Goal: Information Seeking & Learning: Learn about a topic

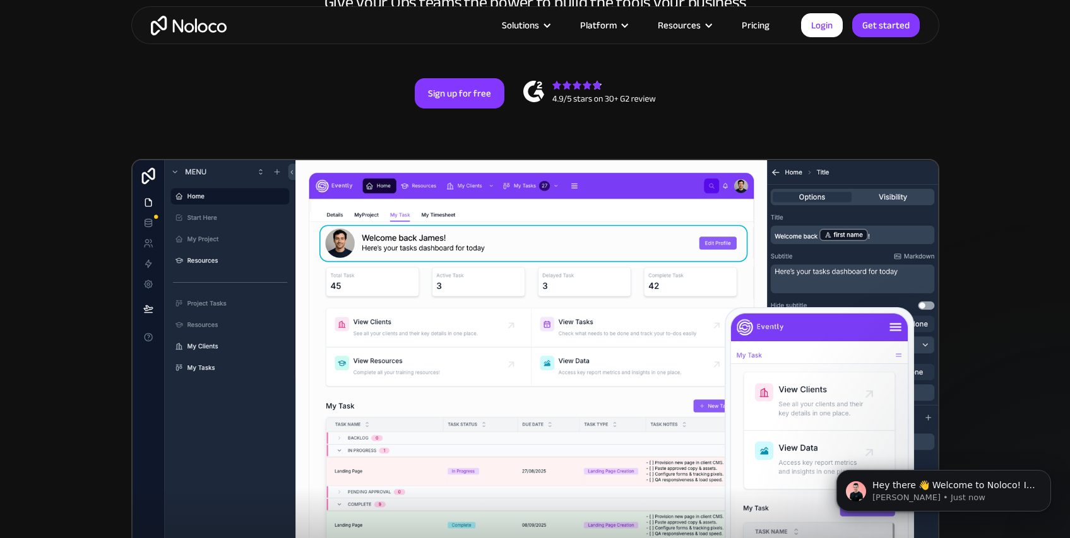
click at [945, 130] on section "New: Connect Noloco to Stripe Custom No-Code Business Apps Platform Flexible Bu…" at bounding box center [535, 241] width 1070 height 985
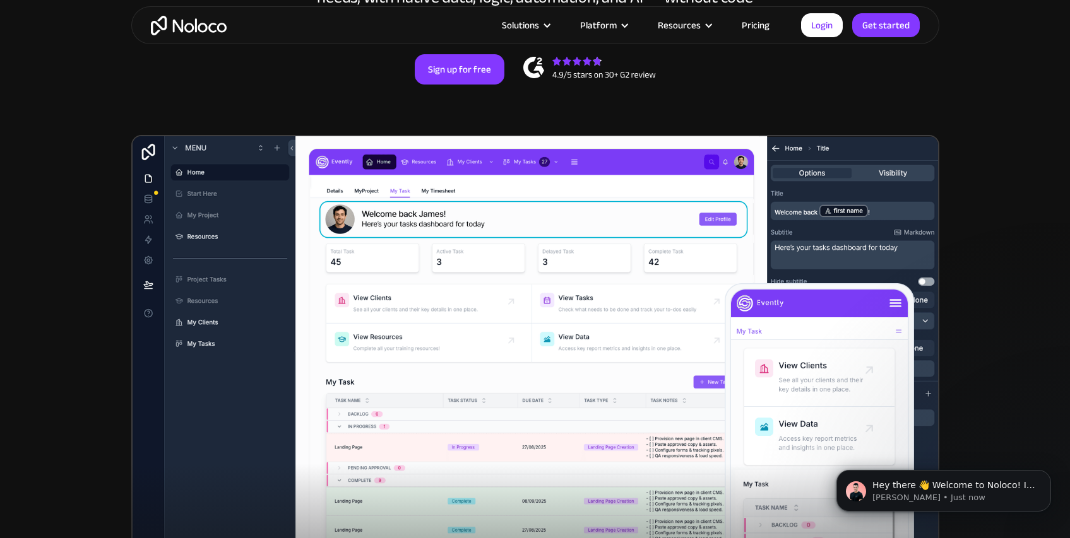
scroll to position [155, 0]
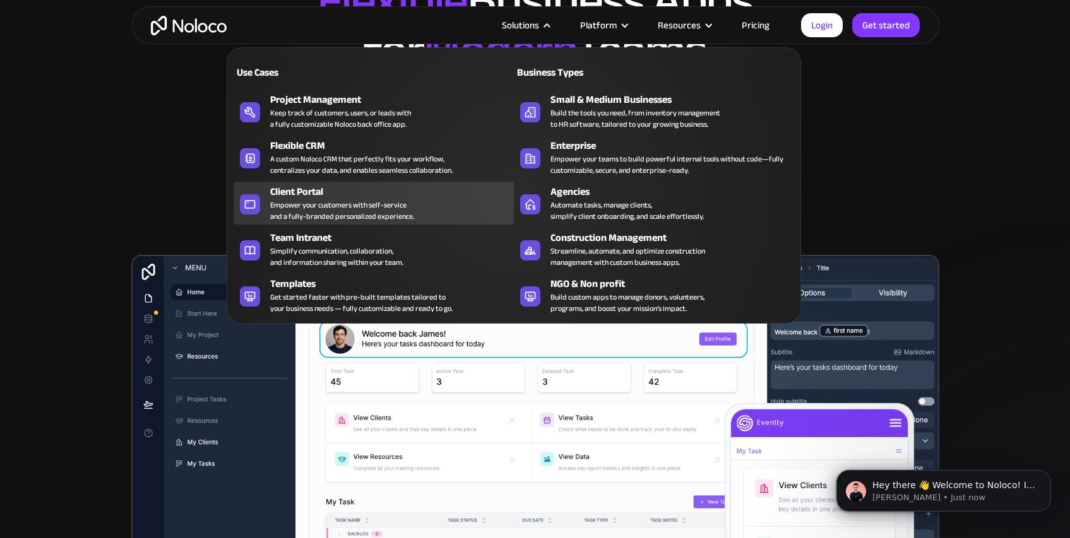
click at [322, 205] on div "Empower your customers with self-service and a fully-branded personalized exper…" at bounding box center [342, 210] width 144 height 23
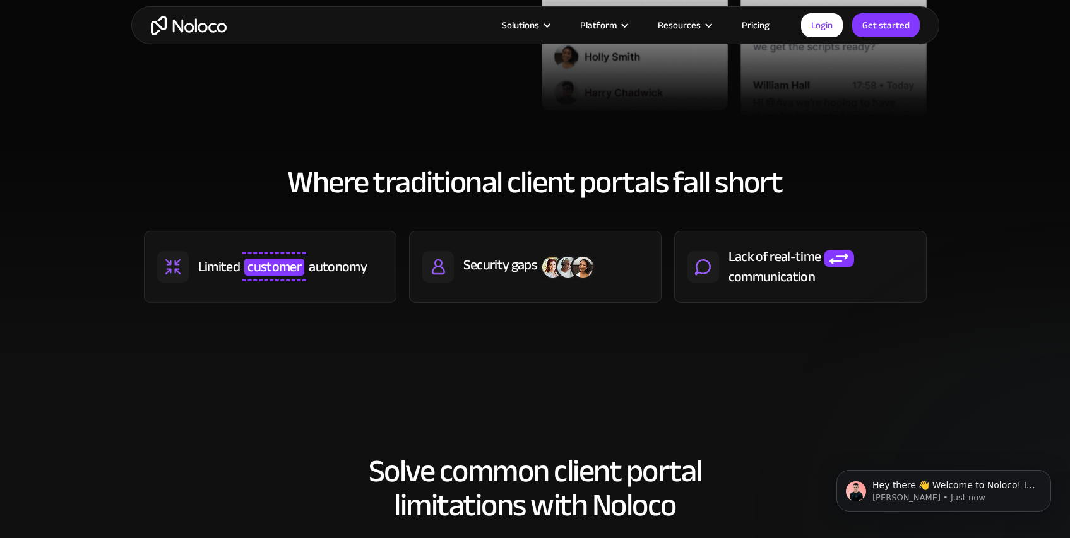
scroll to position [548, 0]
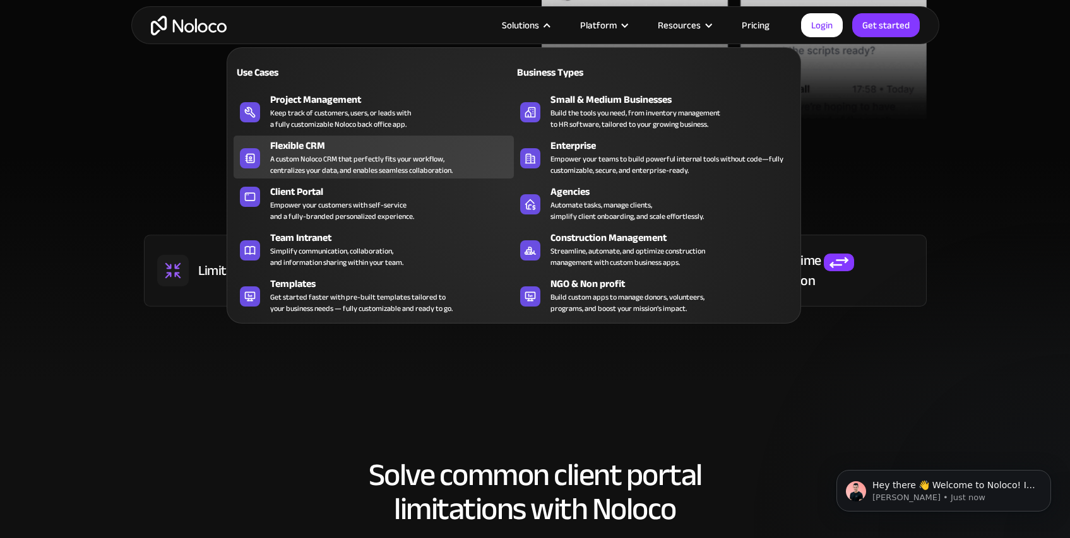
click at [363, 166] on div "A custom Noloco CRM that perfectly fits your workflow, centralizes your data, a…" at bounding box center [361, 164] width 182 height 23
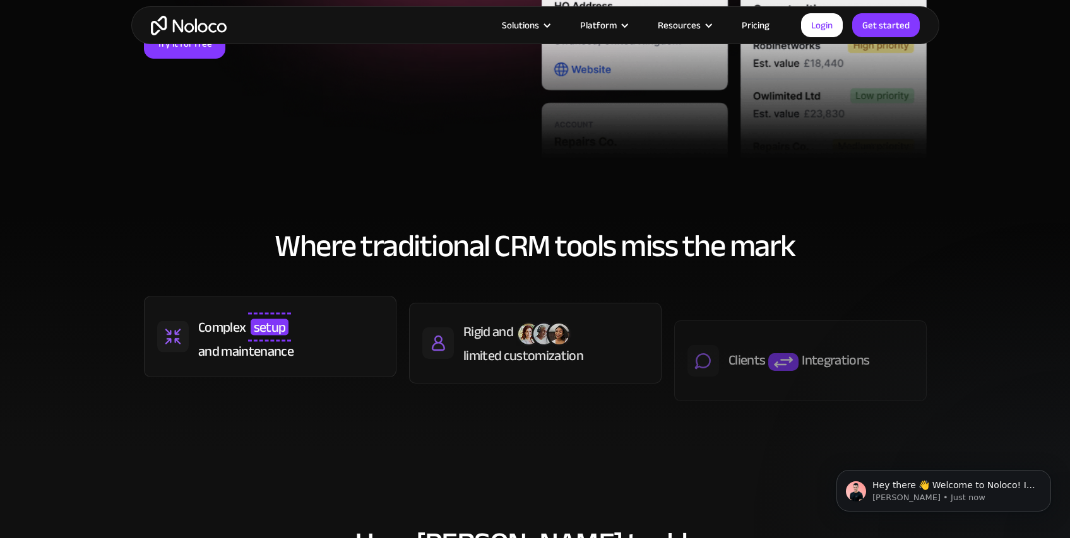
scroll to position [120, 0]
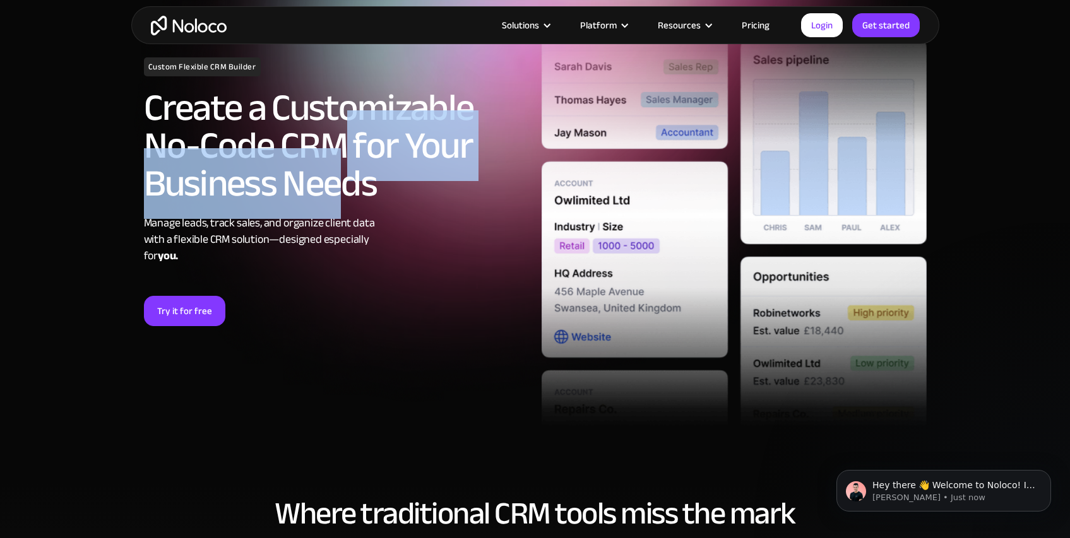
drag, startPoint x: 336, startPoint y: 175, endPoint x: 331, endPoint y: 205, distance: 30.1
click at [333, 215] on div "Custom Flexible CRM Builder Create a Customizable No-Code CRM for Your Business…" at bounding box center [337, 191] width 398 height 269
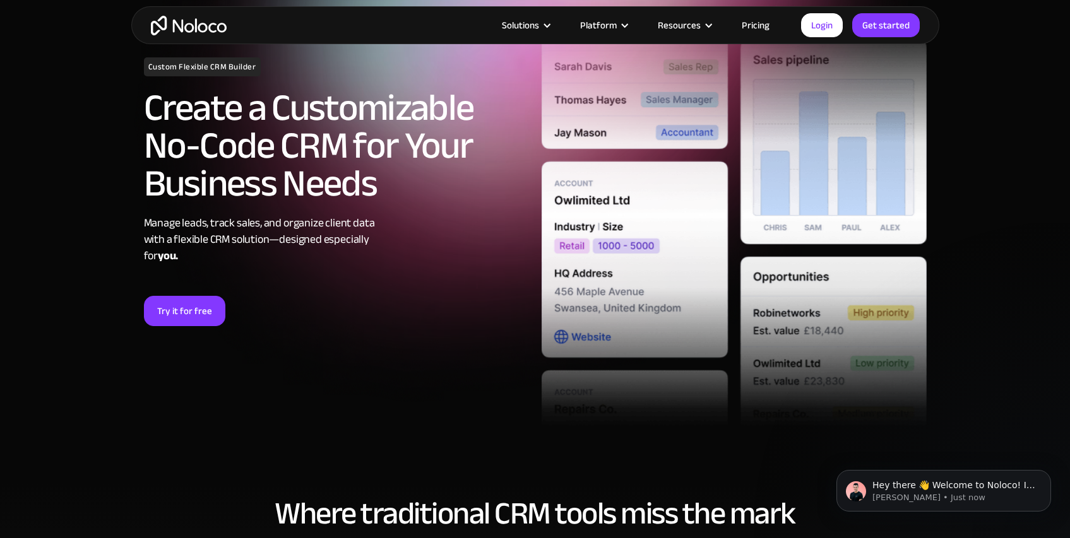
click at [329, 203] on h2 "Create a Customizable No-Code CRM for Your Business Needs" at bounding box center [336, 146] width 385 height 114
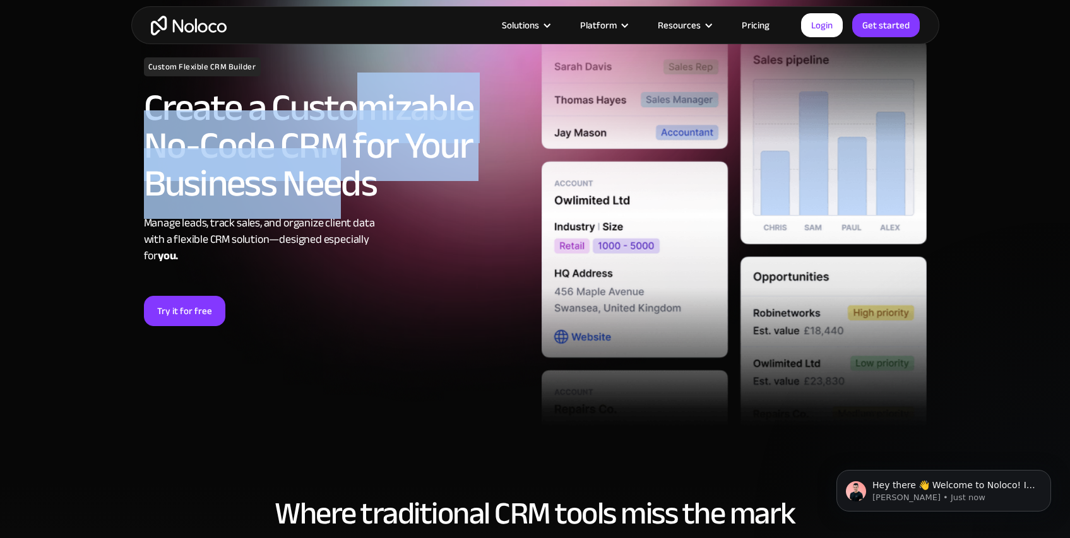
drag, startPoint x: 352, startPoint y: 149, endPoint x: 343, endPoint y: 201, distance: 52.5
click at [343, 201] on h2 "Create a Customizable No-Code CRM for Your Business Needs" at bounding box center [336, 146] width 385 height 114
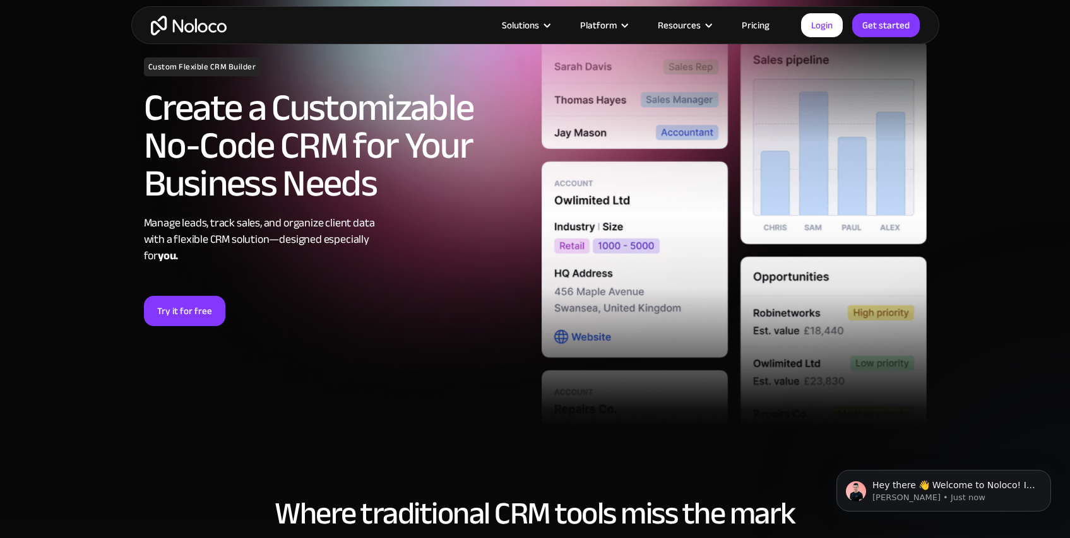
click at [360, 188] on h2 "Create a Customizable No-Code CRM for Your Business Needs" at bounding box center [336, 146] width 385 height 114
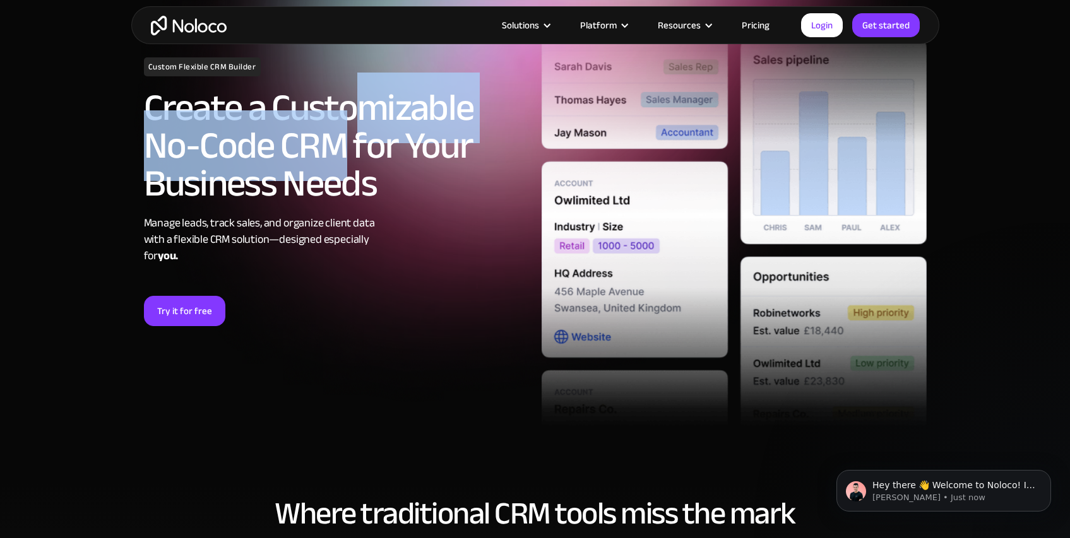
drag, startPoint x: 354, startPoint y: 117, endPoint x: 348, endPoint y: 175, distance: 58.4
click at [348, 175] on h2 "Create a Customizable No-Code CRM for Your Business Needs" at bounding box center [336, 146] width 385 height 114
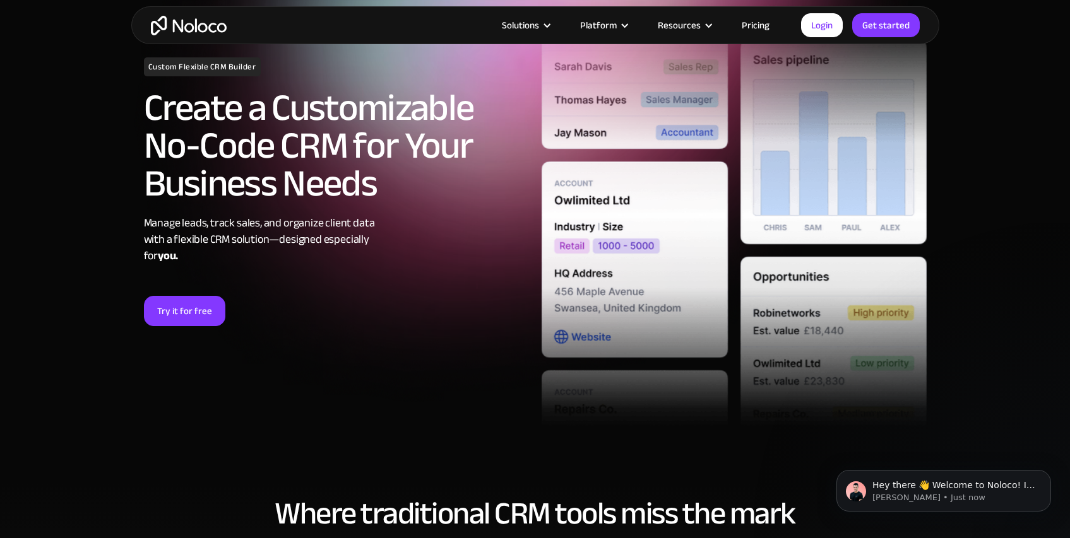
click at [350, 168] on h2 "Create a Customizable No-Code CRM for Your Business Needs" at bounding box center [336, 146] width 385 height 114
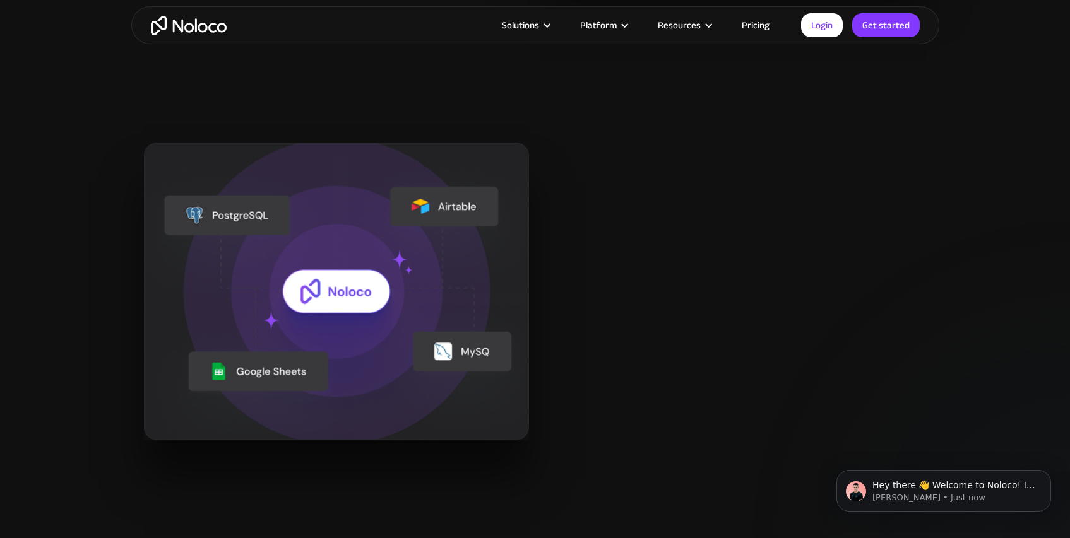
scroll to position [1401, 0]
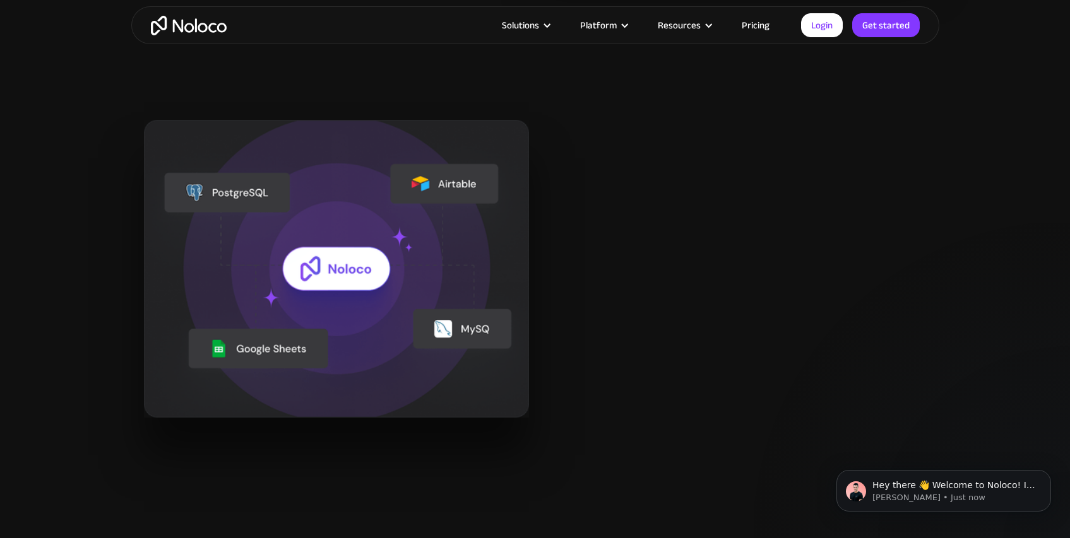
click at [598, 276] on div "Centralize your data Connect data from sources like Airtable, PostgreSQL, MySQL…" at bounding box center [535, 269] width 795 height 298
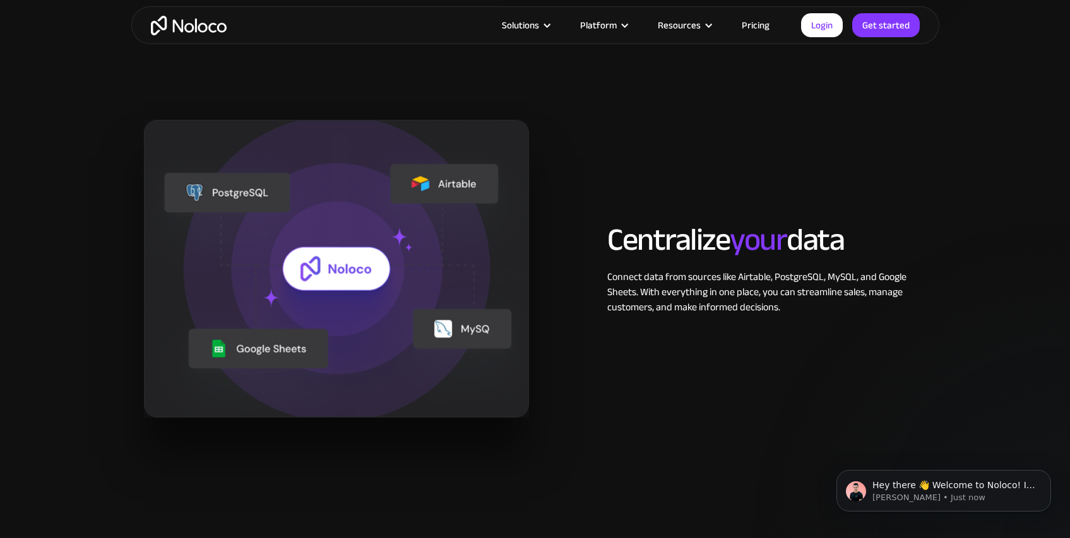
click at [605, 219] on div "Centralize your data Connect data from sources like Airtable, PostgreSQL, MySQL…" at bounding box center [535, 269] width 795 height 298
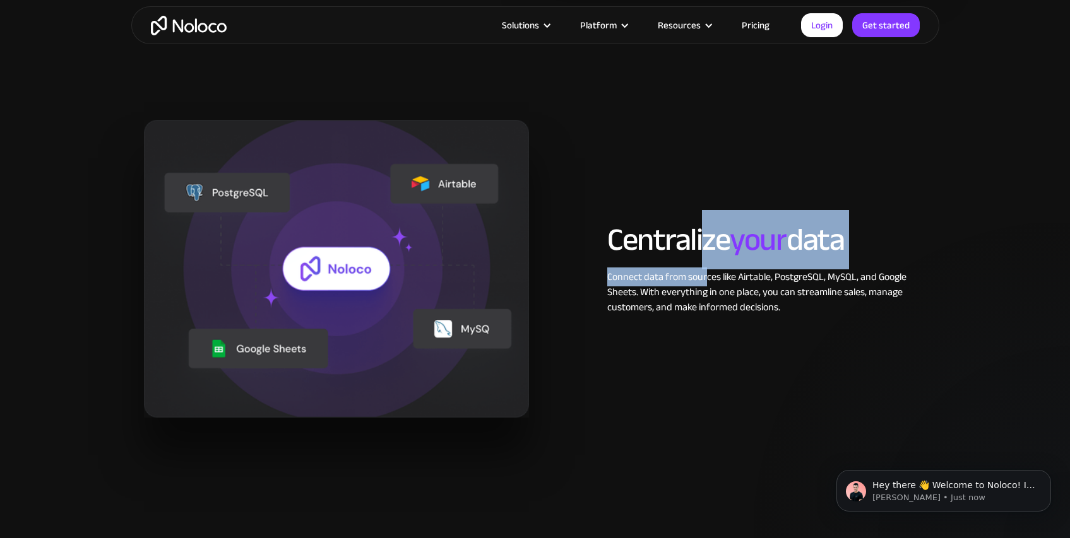
click at [703, 285] on div "Centralize your data Connect data from sources like Airtable, PostgreSQL, MySQL…" at bounding box center [766, 269] width 331 height 92
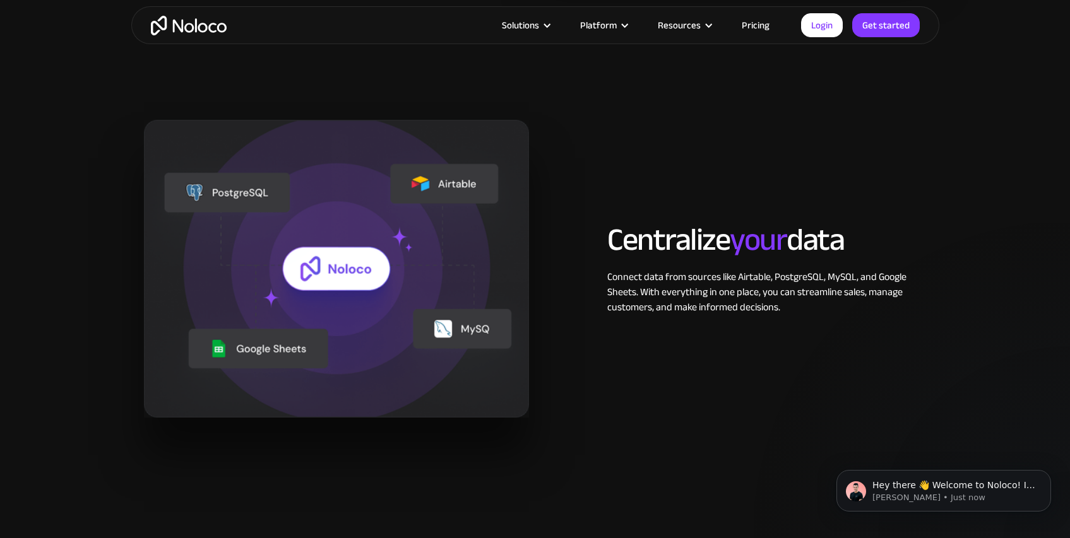
drag, startPoint x: 694, startPoint y: 273, endPoint x: 699, endPoint y: 282, distance: 10.2
click at [699, 281] on div "Connect data from sources like Airtable, PostgreSQL, MySQL, and Google Sheets. …" at bounding box center [766, 291] width 319 height 45
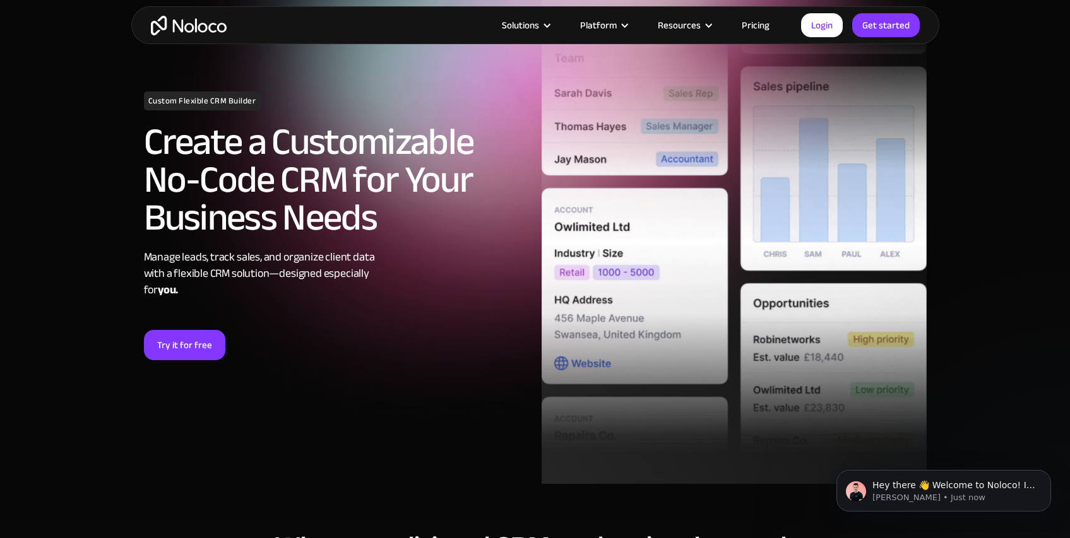
scroll to position [0, 0]
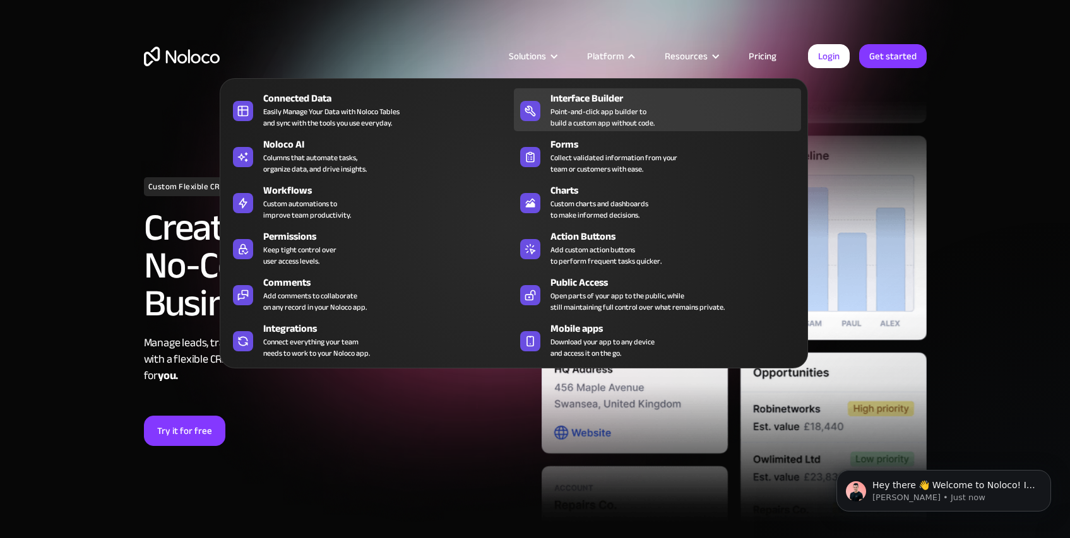
click at [598, 124] on div "Point-and-click app builder to build a custom app without code." at bounding box center [602, 117] width 104 height 23
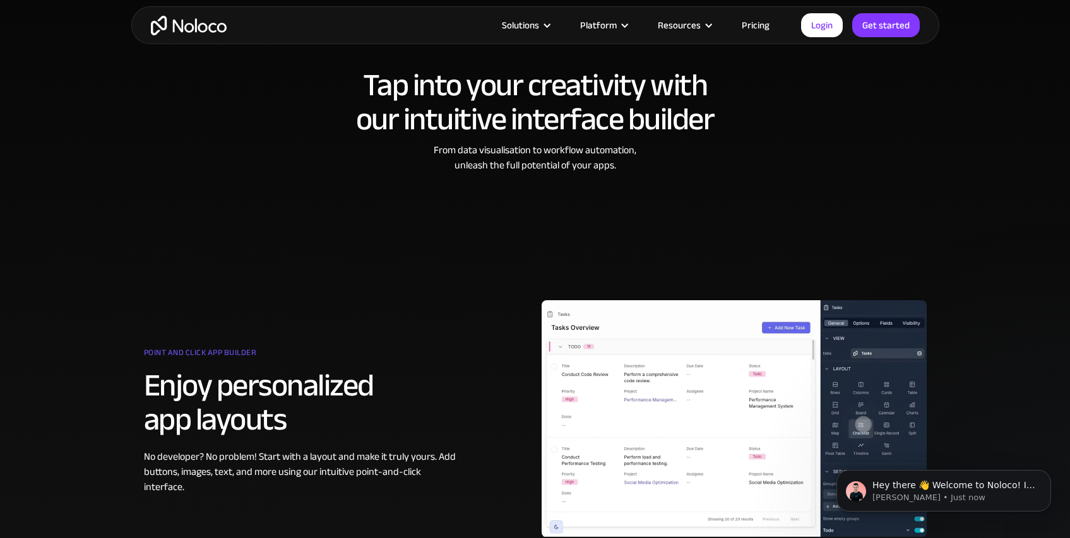
scroll to position [80, 0]
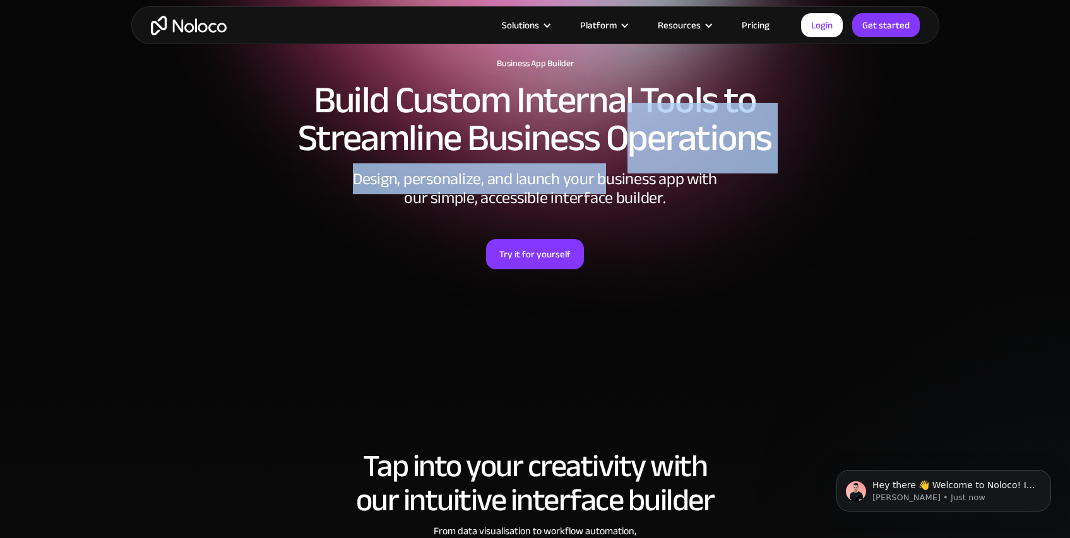
click at [603, 171] on div "Business App Builder Build Custom Internal Tools to Streamline Business Operati…" at bounding box center [535, 202] width 808 height 312
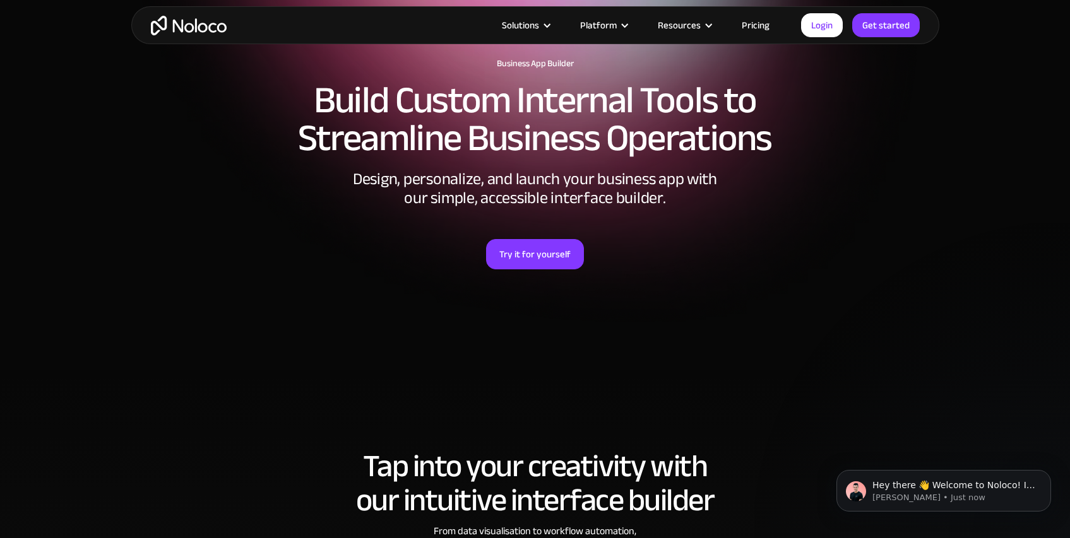
click at [610, 170] on div "Design, personalize, and launch your business app with our simple, accessible i…" at bounding box center [535, 189] width 379 height 38
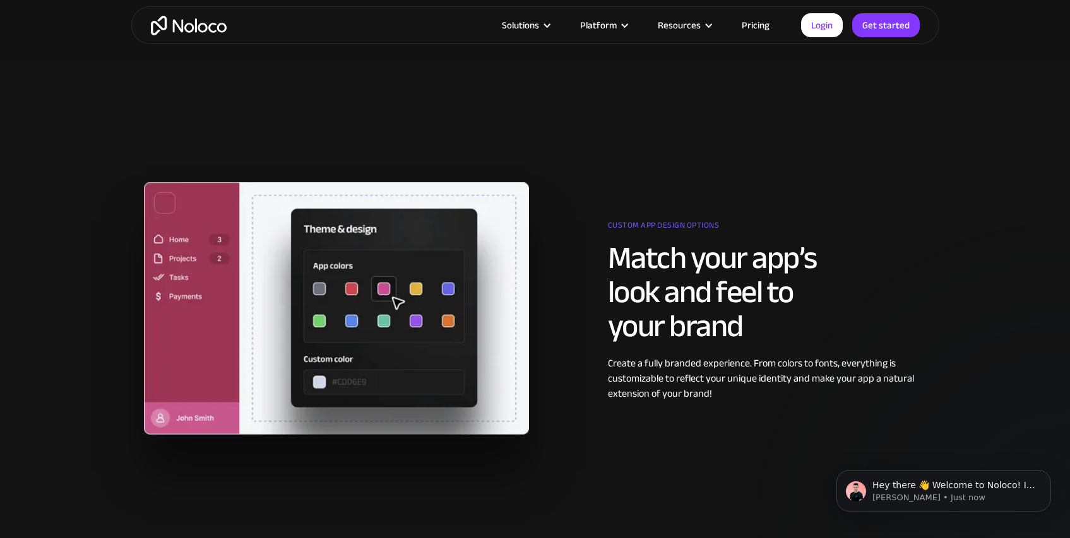
scroll to position [787, 0]
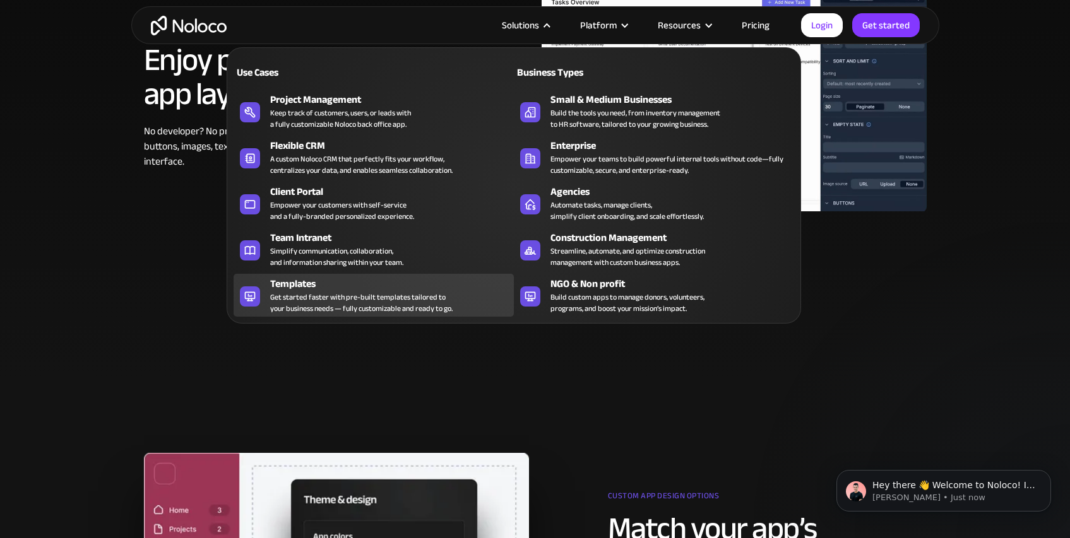
click at [369, 278] on div "Templates" at bounding box center [394, 283] width 249 height 15
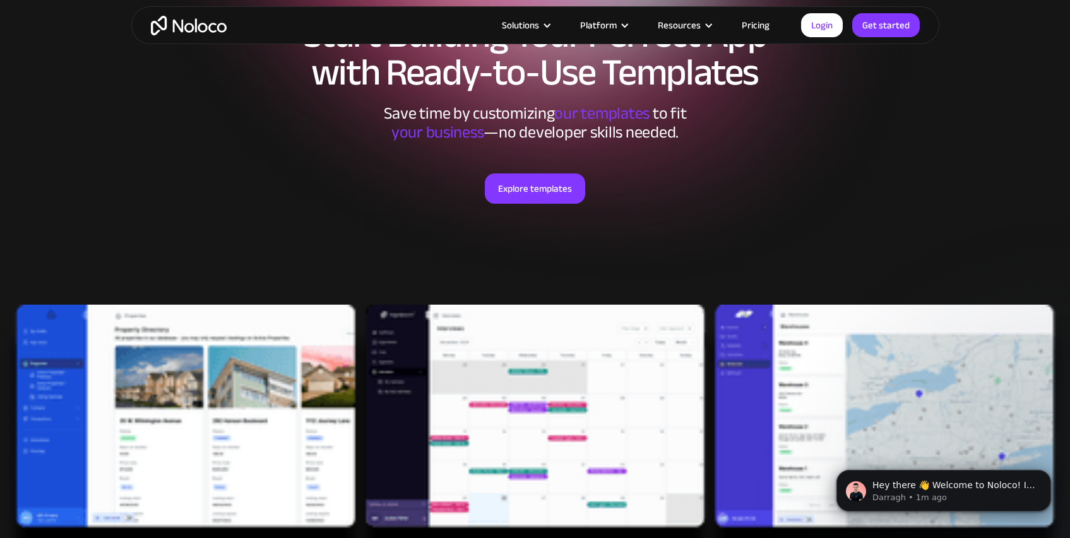
click at [370, 220] on div "Explore templates" at bounding box center [535, 204] width 783 height 125
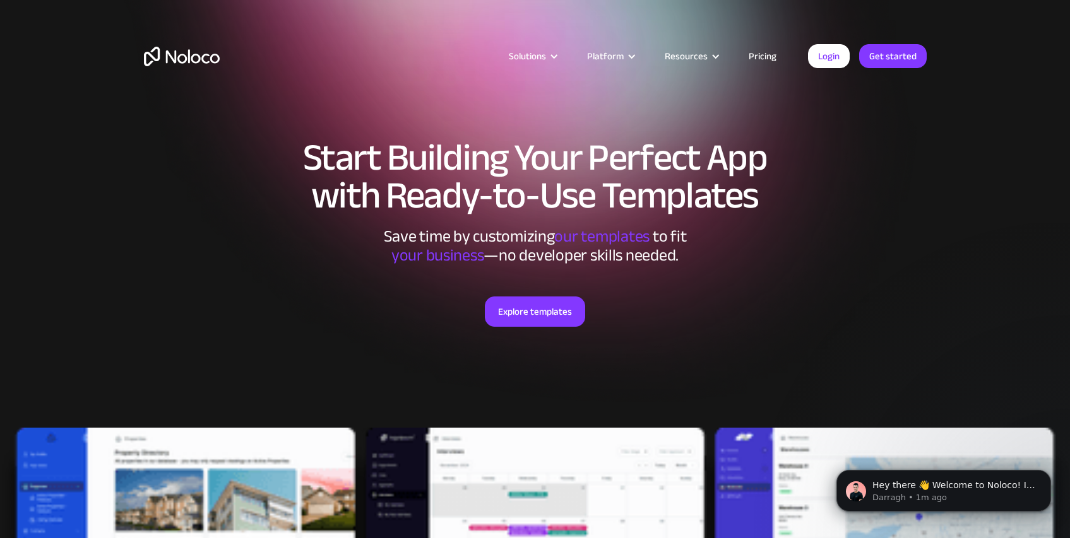
drag, startPoint x: 858, startPoint y: 190, endPoint x: 815, endPoint y: 159, distance: 53.4
click at [856, 189] on h1 "Start Building Your Perfect App with Ready-to-Use Templates" at bounding box center [535, 177] width 783 height 76
click at [766, 55] on link "Pricing" at bounding box center [762, 56] width 59 height 16
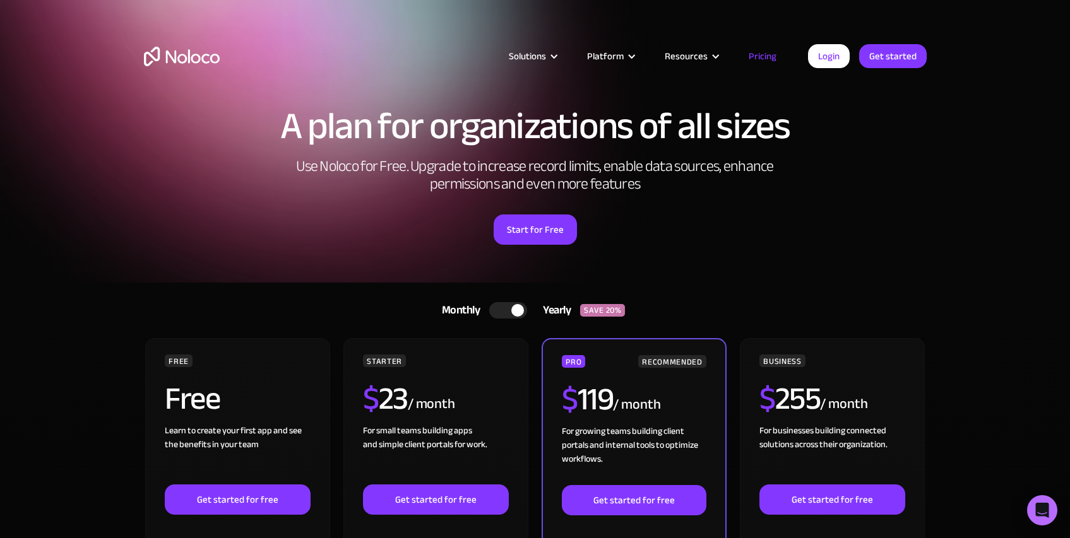
click at [736, 121] on h1 "A plan for organizations of all sizes" at bounding box center [535, 126] width 783 height 38
click at [508, 320] on link "Monthly Yearly SAVE 20%" at bounding box center [535, 310] width 218 height 30
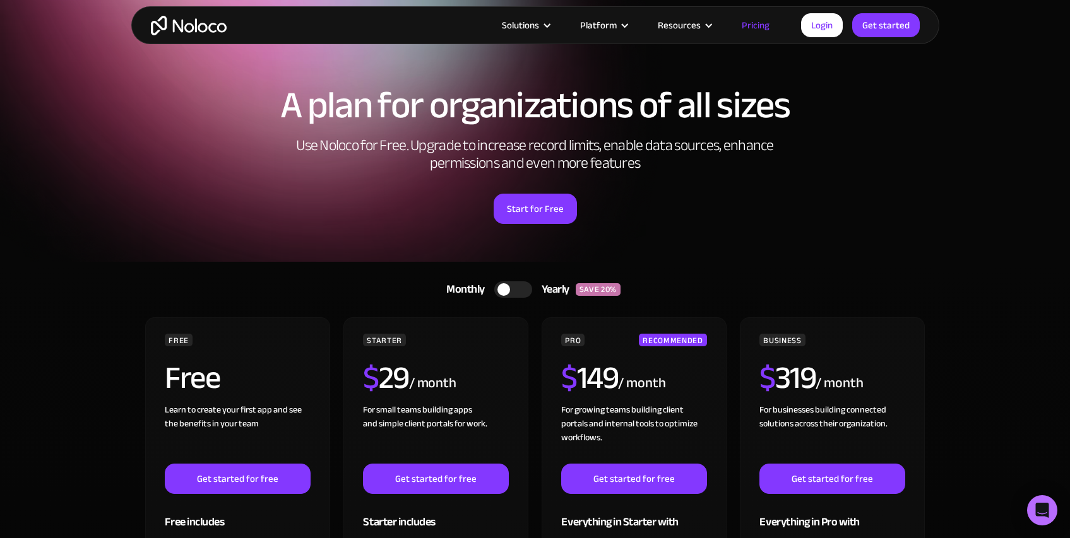
drag, startPoint x: 728, startPoint y: 234, endPoint x: 726, endPoint y: 243, distance: 9.7
click at [728, 235] on div "A plan for organizations of all sizes Use Noloco for Free. Upgrade to increase …" at bounding box center [535, 168] width 808 height 188
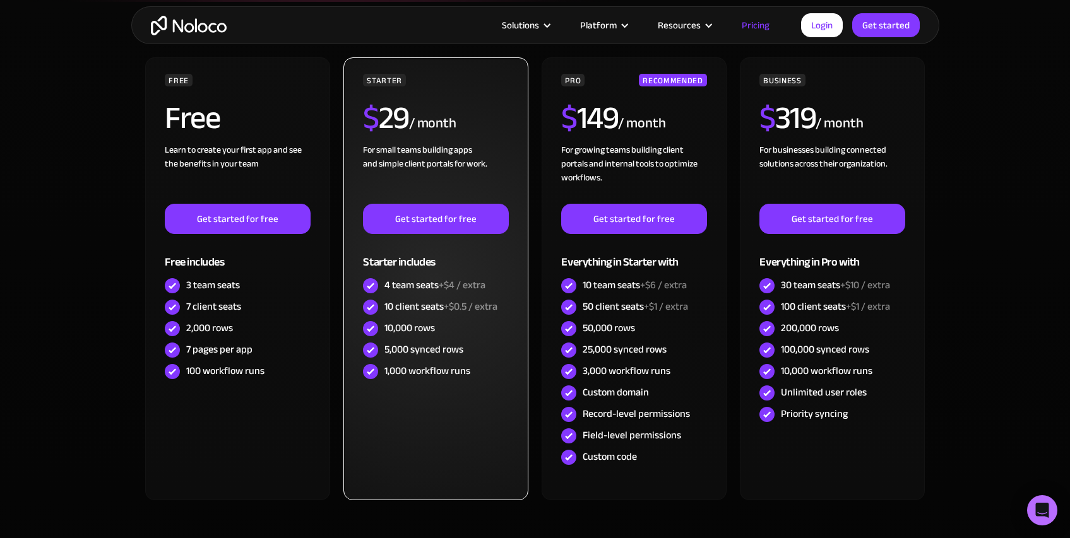
scroll to position [285, 0]
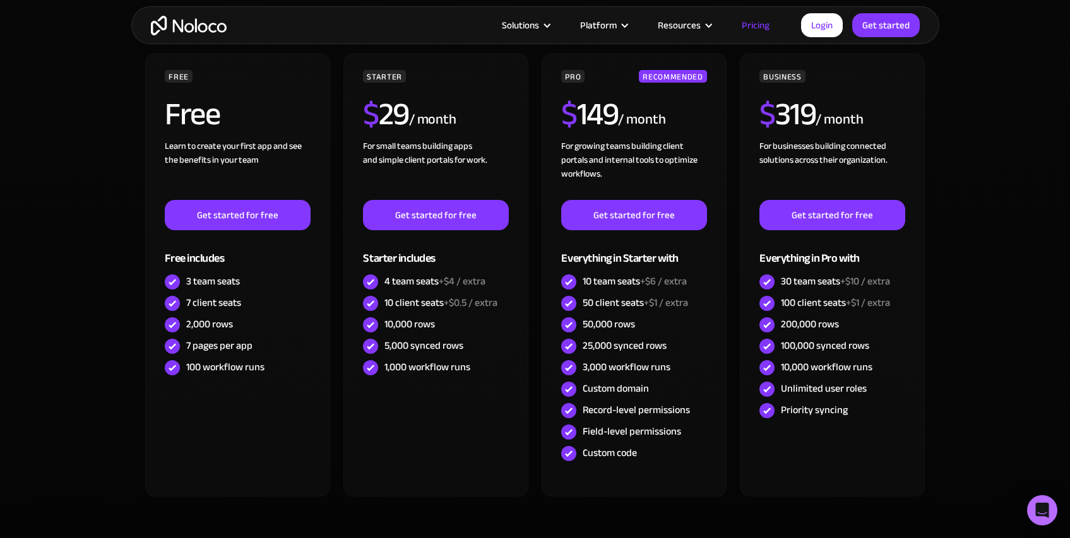
click at [110, 254] on section "Monthly Yearly SAVE 20% Monthly Yearly SAVE 20% FREE Free Learn to create your …" at bounding box center [535, 299] width 1070 height 603
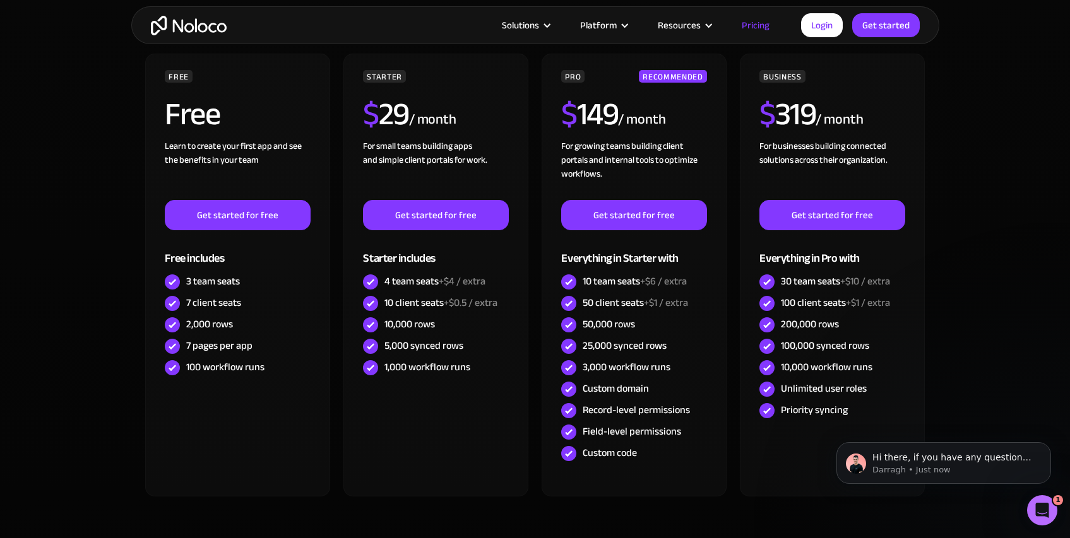
scroll to position [0, 0]
click at [98, 257] on section "Monthly Yearly SAVE 20% Monthly Yearly SAVE 20% FREE Free Learn to create your …" at bounding box center [535, 299] width 1070 height 603
